Goal: Information Seeking & Learning: Learn about a topic

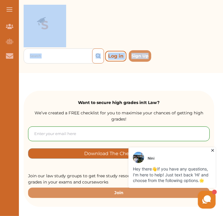
drag, startPoint x: 222, startPoint y: 24, endPoint x: 222, endPoint y: 58, distance: 34.0
click at [222, 58] on div "Search Log in Sign Up Search Log in Sign Up" at bounding box center [119, 36] width 208 height 73
click at [158, 31] on div at bounding box center [119, 26] width 190 height 43
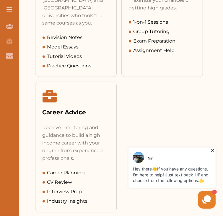
scroll to position [464, 0]
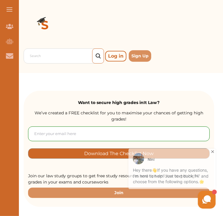
drag, startPoint x: 223, startPoint y: 25, endPoint x: 223, endPoint y: 35, distance: 9.7
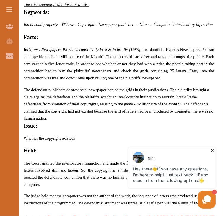
scroll to position [362, 0]
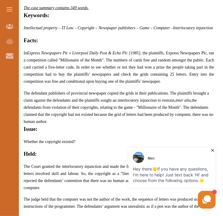
click at [213, 150] on icon at bounding box center [212, 150] width 6 height 6
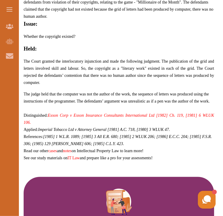
scroll to position [462, 0]
